Goal: Navigation & Orientation: Find specific page/section

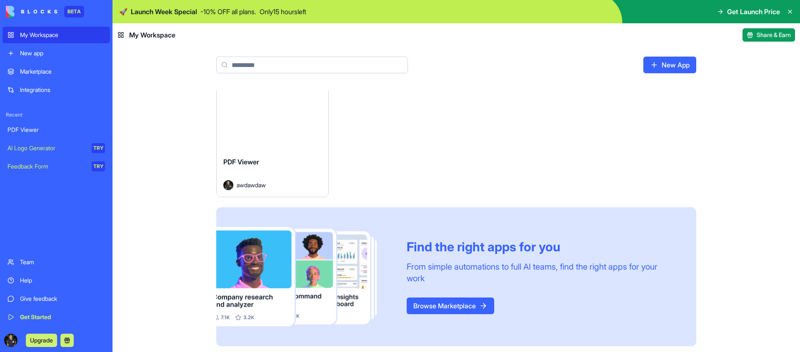
scroll to position [12, 0]
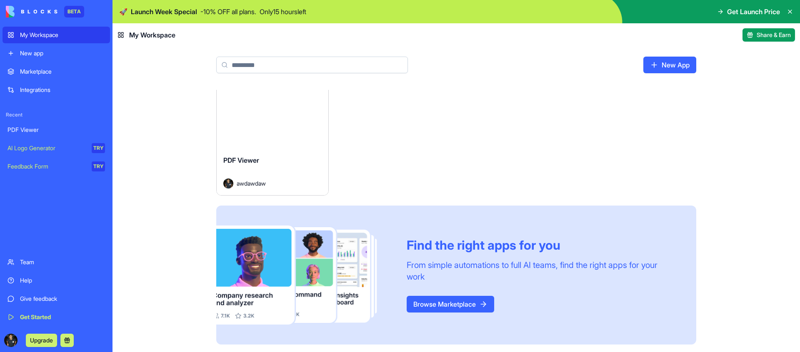
click at [35, 132] on div "PDF Viewer" at bounding box center [55, 130] width 97 height 8
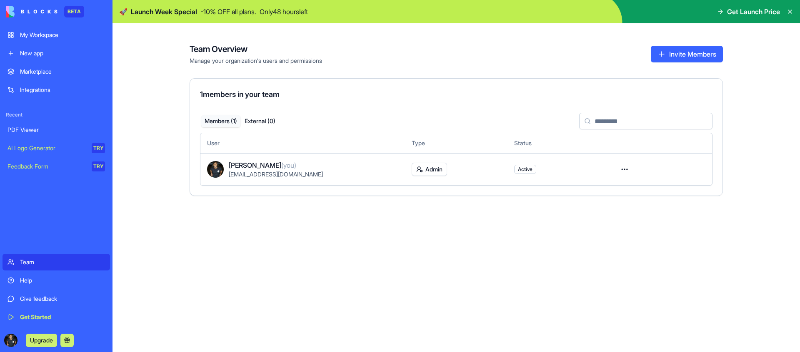
click at [27, 12] on img at bounding box center [32, 12] width 52 height 12
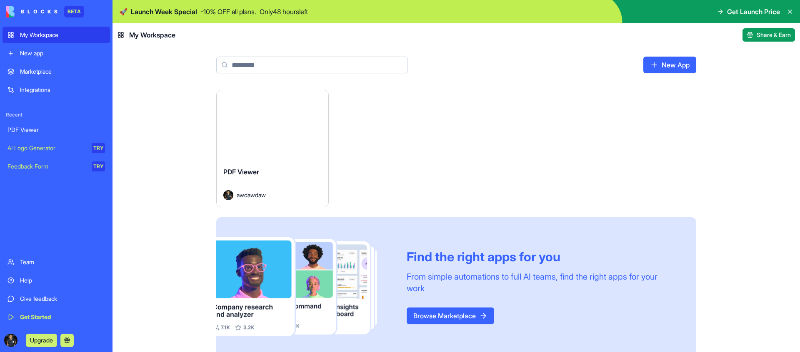
click at [34, 7] on img at bounding box center [32, 12] width 52 height 12
